Goal: Find specific page/section: Find specific page/section

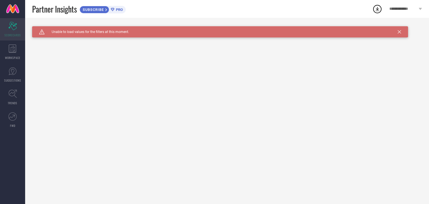
click at [14, 28] on icon "Scorecard" at bounding box center [12, 26] width 9 height 8
click at [14, 41] on div "WORKSPACE" at bounding box center [12, 52] width 25 height 22
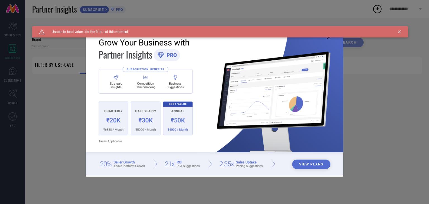
type input "1 STOP FASHION"
type input "All"
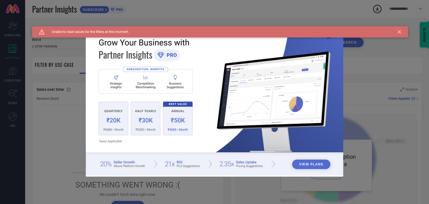
click at [80, 67] on div "View Plans" at bounding box center [214, 102] width 429 height 204
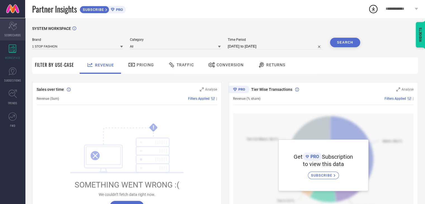
click at [16, 27] on icon "Scorecard" at bounding box center [12, 26] width 9 height 8
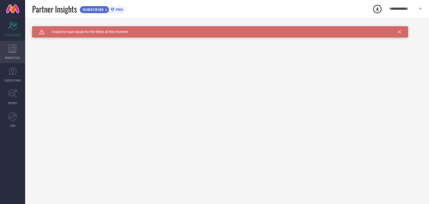
click at [7, 45] on div "WORKSPACE" at bounding box center [12, 52] width 25 height 22
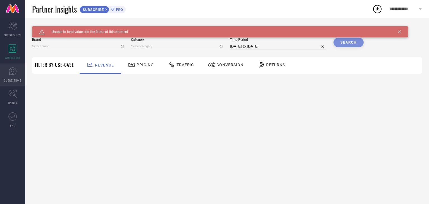
type input "1 STOP FASHION"
type input "All"
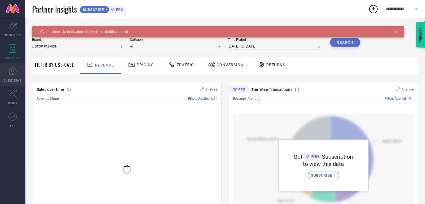
click at [17, 82] on span "SUGGESTIONS" at bounding box center [12, 80] width 17 height 4
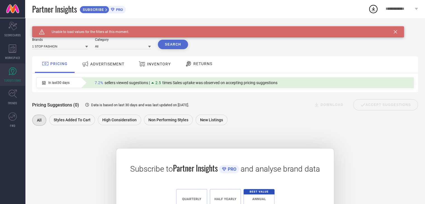
scroll to position [72, 0]
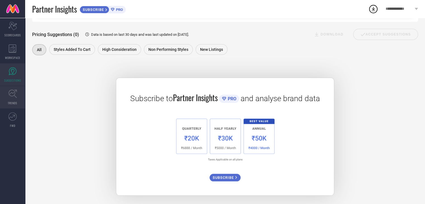
click at [11, 99] on link "TRENDS" at bounding box center [12, 97] width 25 height 22
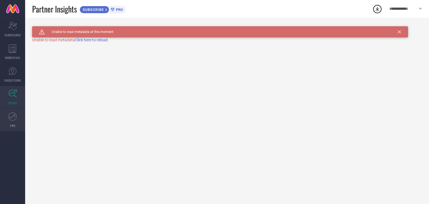
click at [16, 112] on link "FWD" at bounding box center [12, 120] width 25 height 22
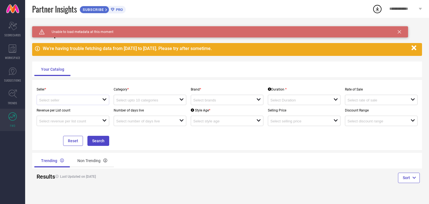
click at [106, 99] on icon "open" at bounding box center [104, 99] width 4 height 4
click at [82, 110] on li "Myntra ( MINT_1 )" at bounding box center [73, 111] width 72 height 10
type input "Myntra ( MINT_1 )"
click at [159, 100] on input at bounding box center [144, 100] width 57 height 4
click at [203, 87] on p "Brand *" at bounding box center [227, 89] width 73 height 4
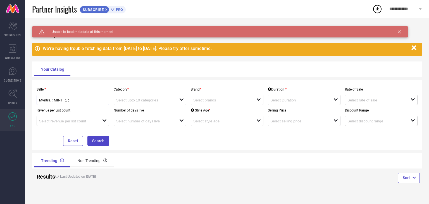
click at [203, 87] on p "Brand *" at bounding box center [227, 89] width 73 height 4
